Goal: Task Accomplishment & Management: Complete application form

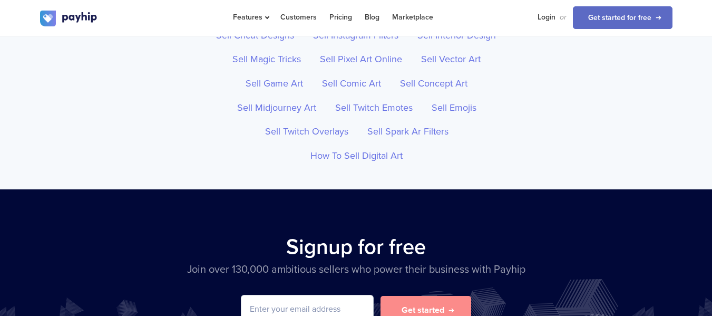
scroll to position [3586, 0]
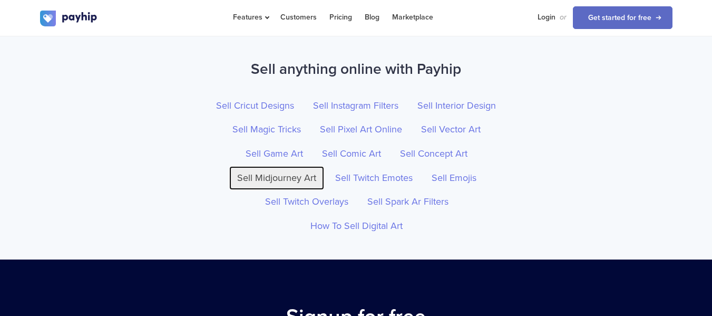
click at [278, 175] on link "Sell Midjourney Art" at bounding box center [276, 178] width 95 height 24
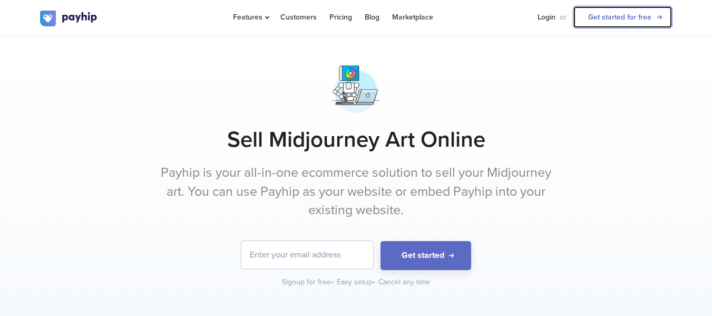
click at [603, 22] on link "Get started for free" at bounding box center [623, 17] width 100 height 23
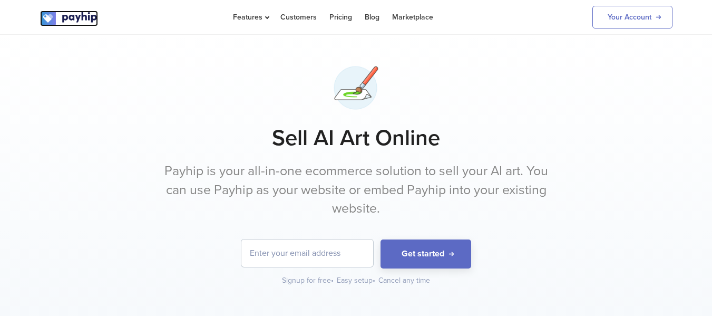
click at [88, 23] on img at bounding box center [69, 19] width 58 height 16
